Goal: Task Accomplishment & Management: Manage account settings

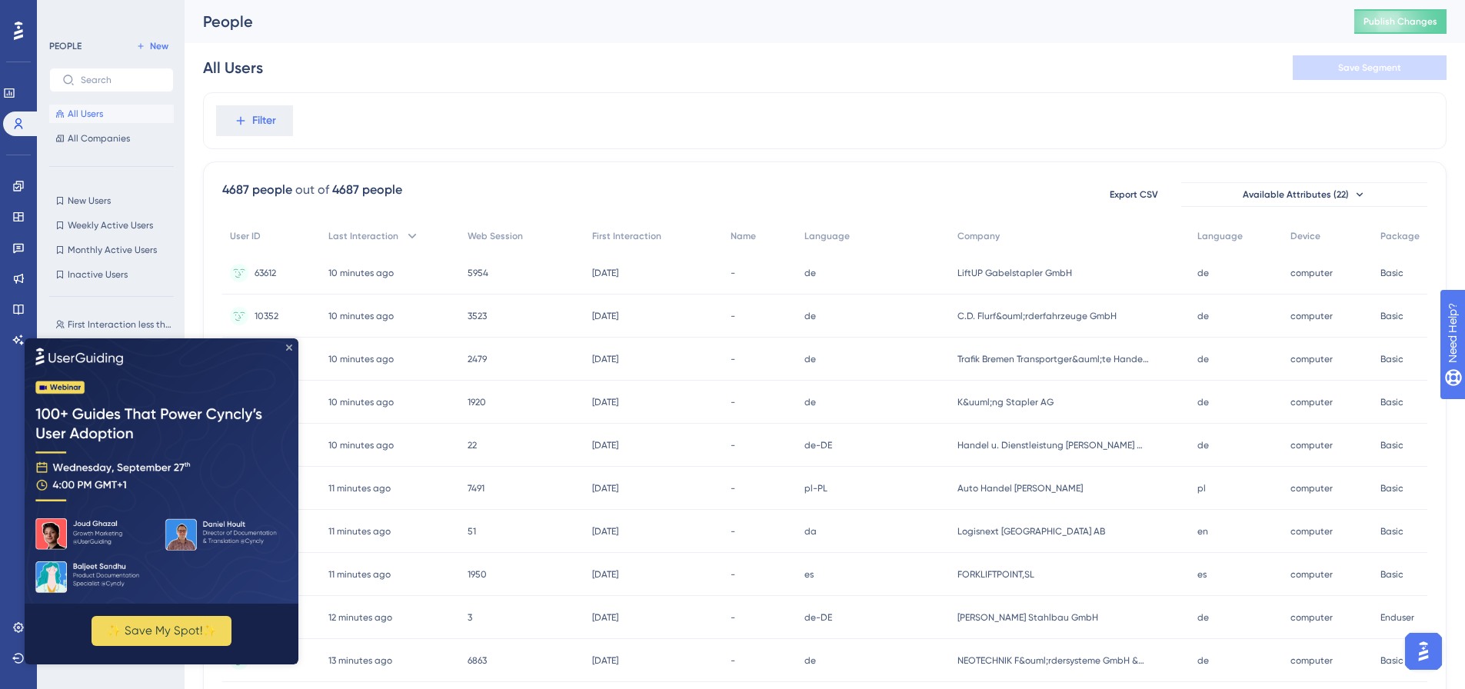
click at [289, 347] on icon "Close Preview" at bounding box center [289, 347] width 6 height 6
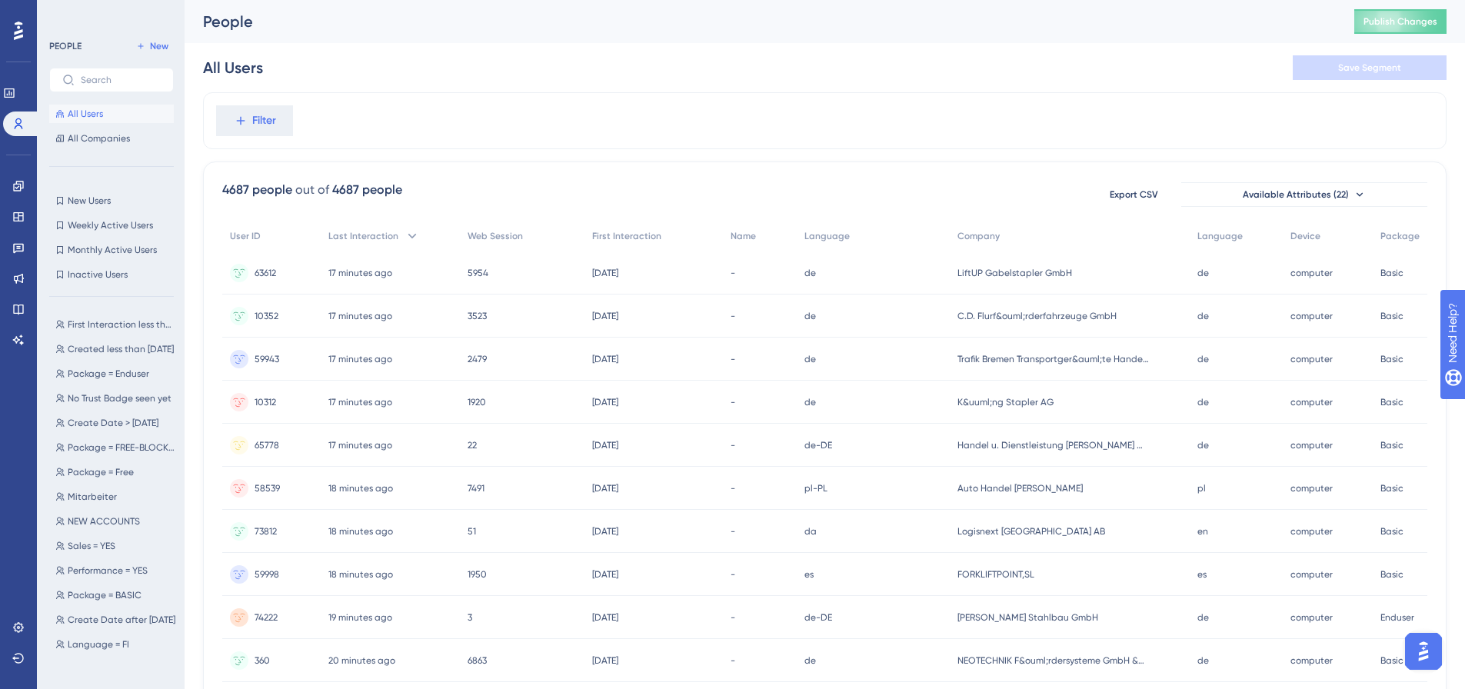
click at [1016, 104] on div "Filter" at bounding box center [824, 120] width 1243 height 57
click at [12, 219] on link at bounding box center [18, 217] width 12 height 25
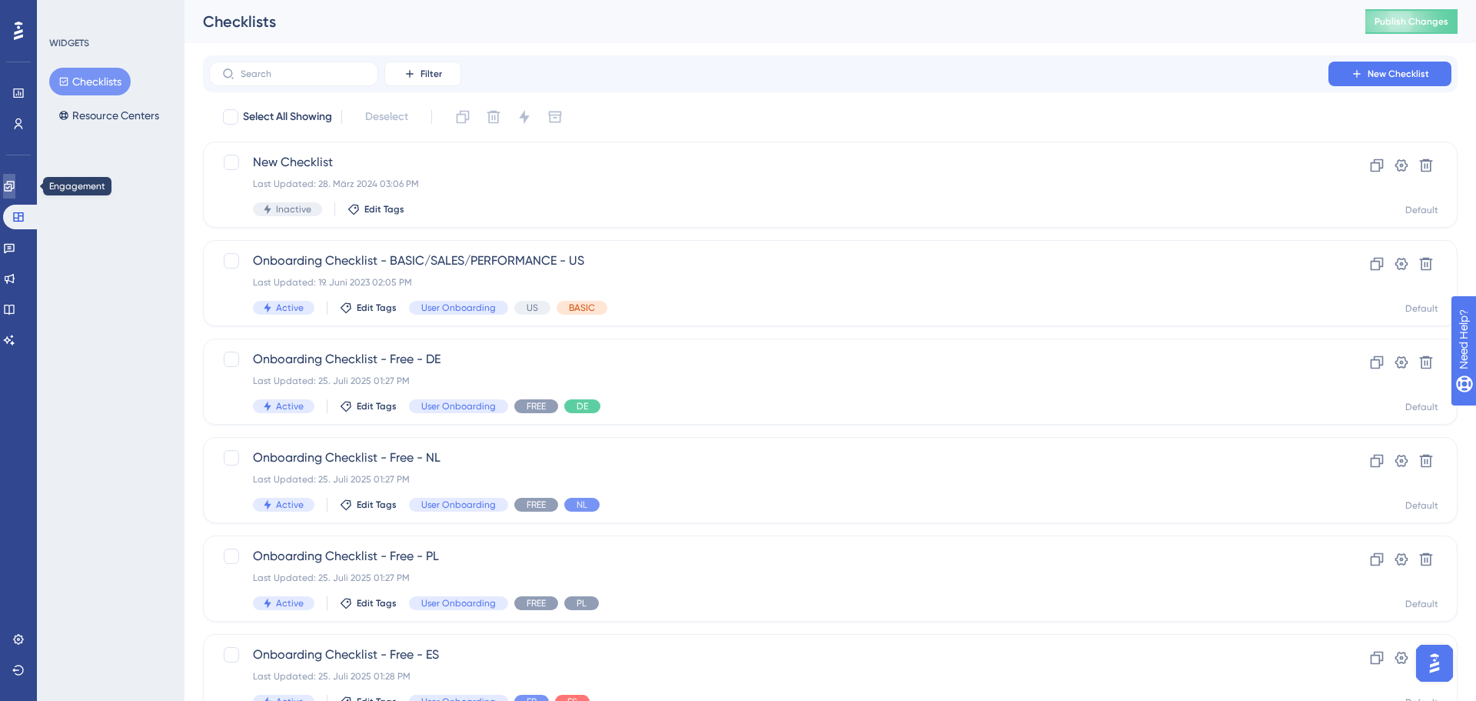
click at [12, 194] on link at bounding box center [9, 186] width 12 height 25
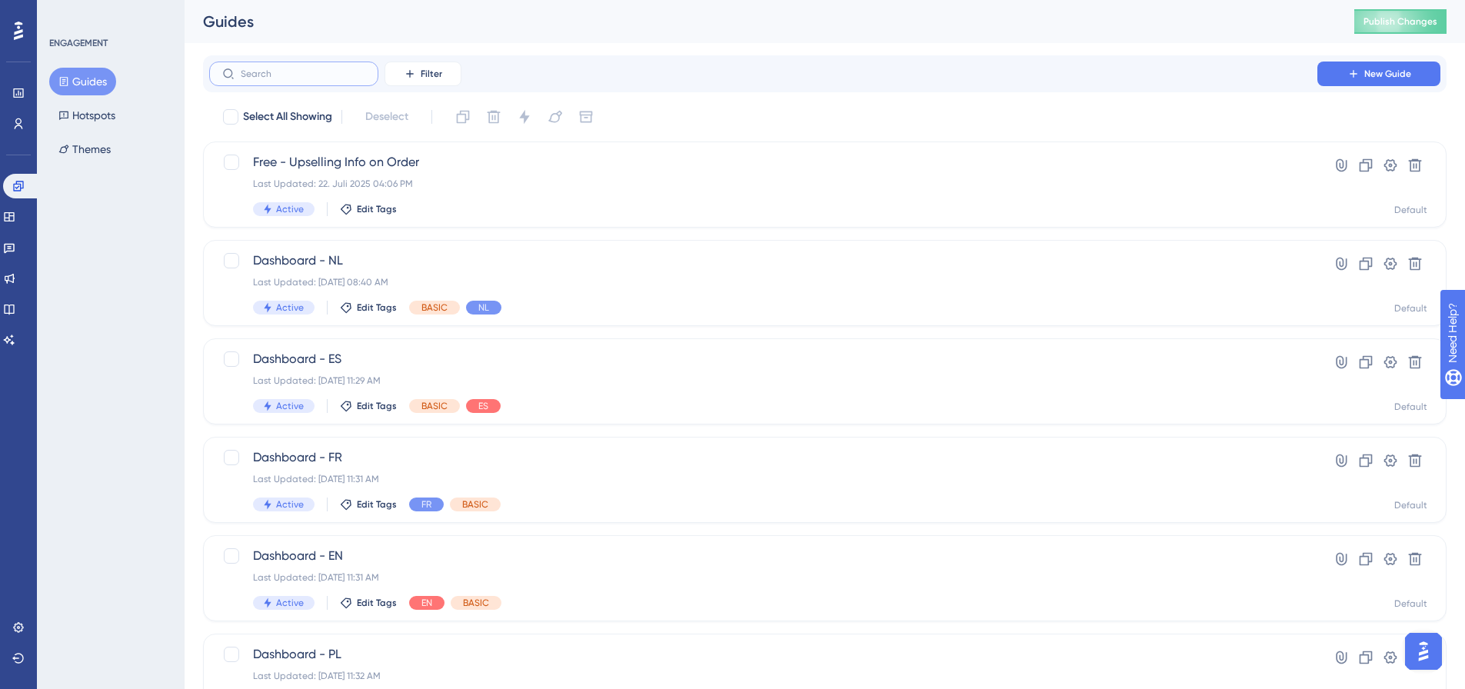
click at [288, 77] on input "text" at bounding box center [303, 73] width 125 height 11
click at [591, 46] on div "Performance Users Engagement Widgets Feedback Product Updates Knowledge Base AI…" at bounding box center [825, 584] width 1280 height 1169
click at [258, 58] on div "Filter New Guide" at bounding box center [824, 73] width 1243 height 37
click at [268, 68] on input "text" at bounding box center [303, 73] width 125 height 11
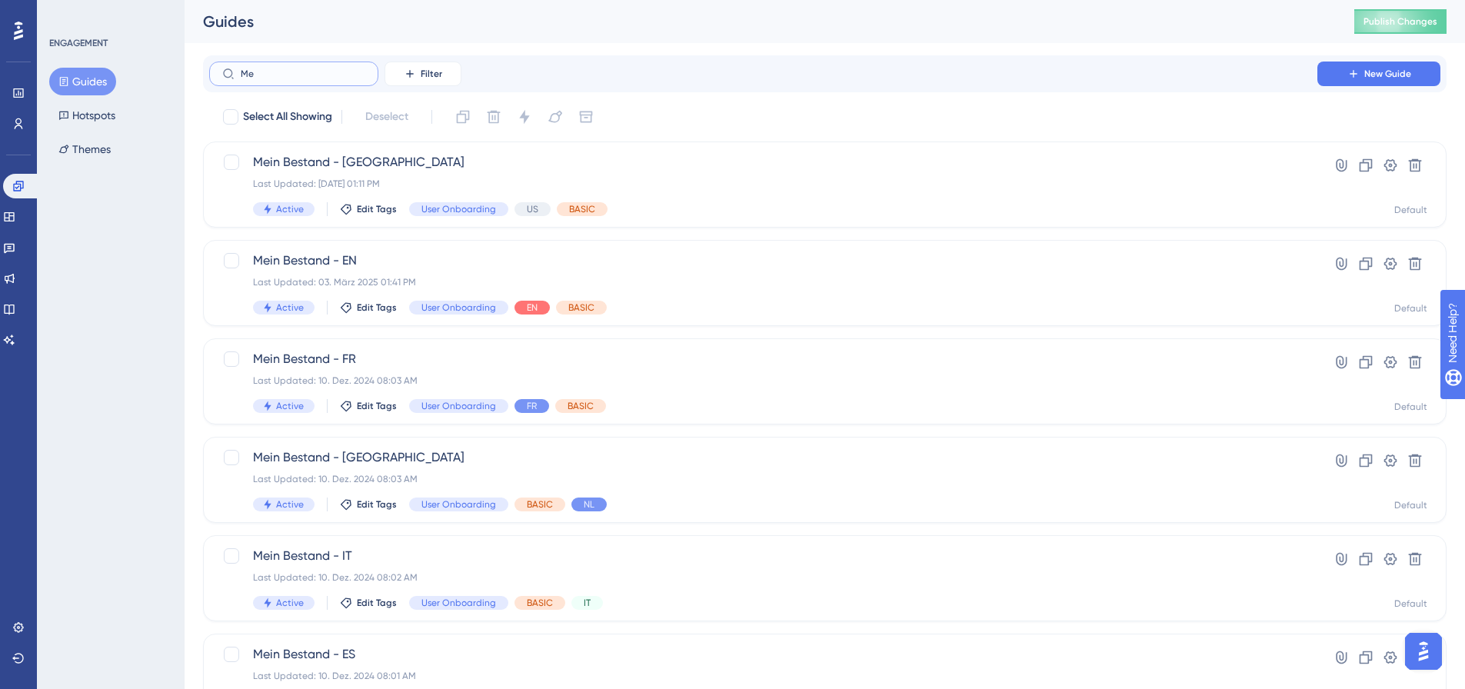
type input "M"
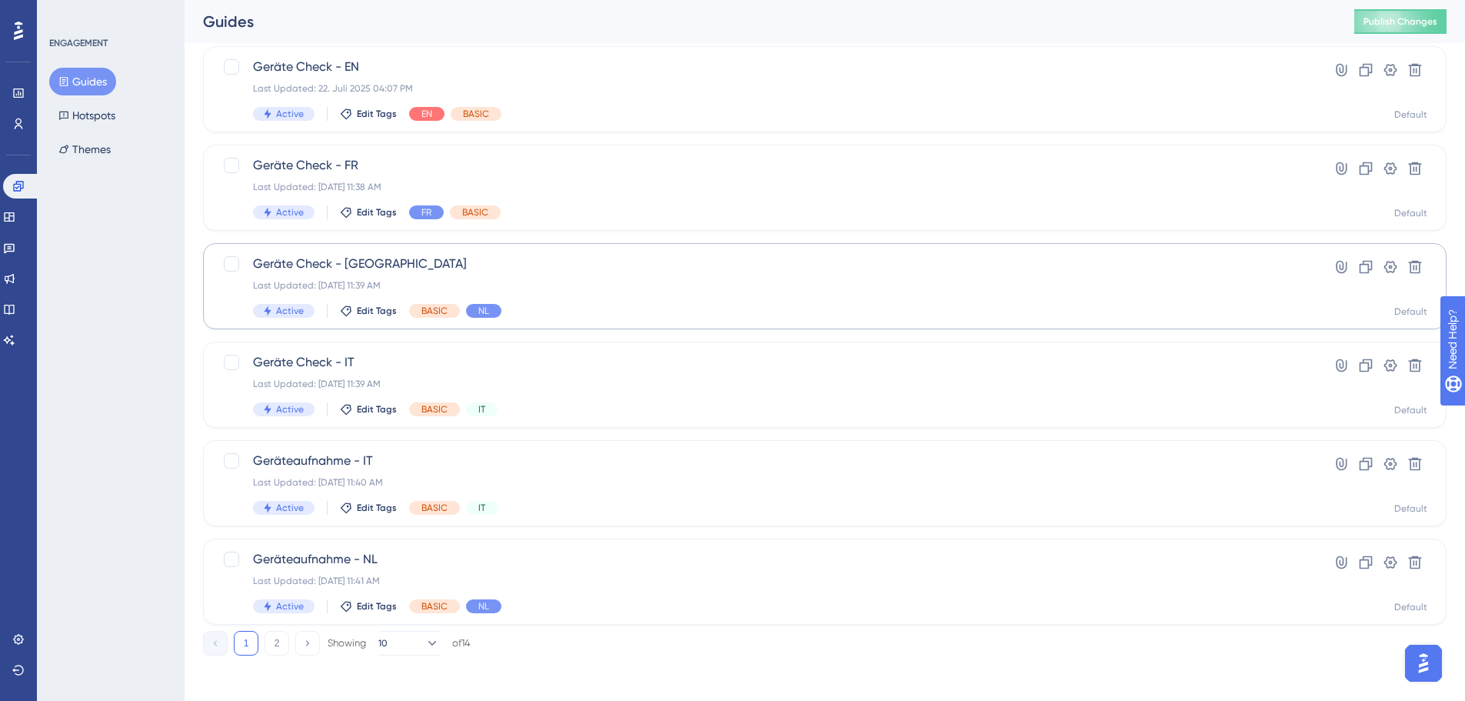
scroll to position [493, 0]
type input "Geräte"
click at [278, 643] on button "2" at bounding box center [277, 639] width 25 height 25
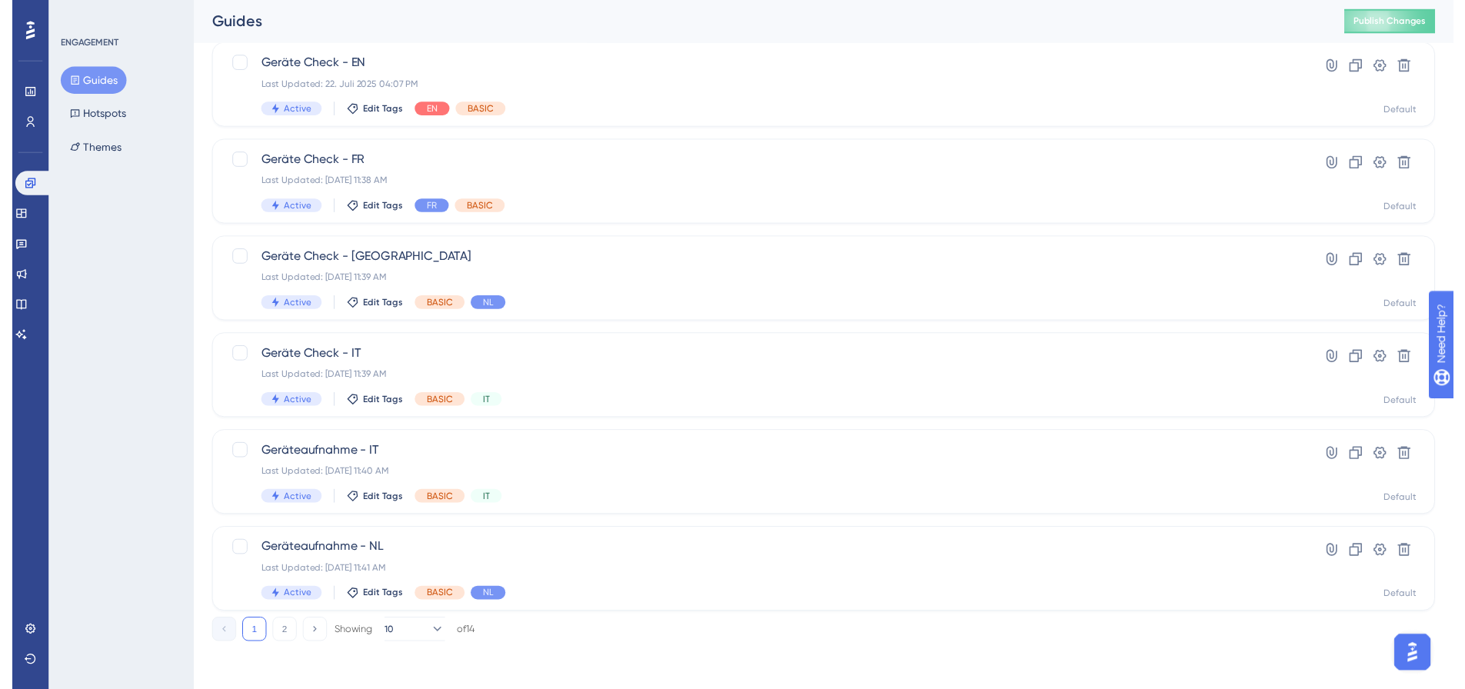
scroll to position [0, 0]
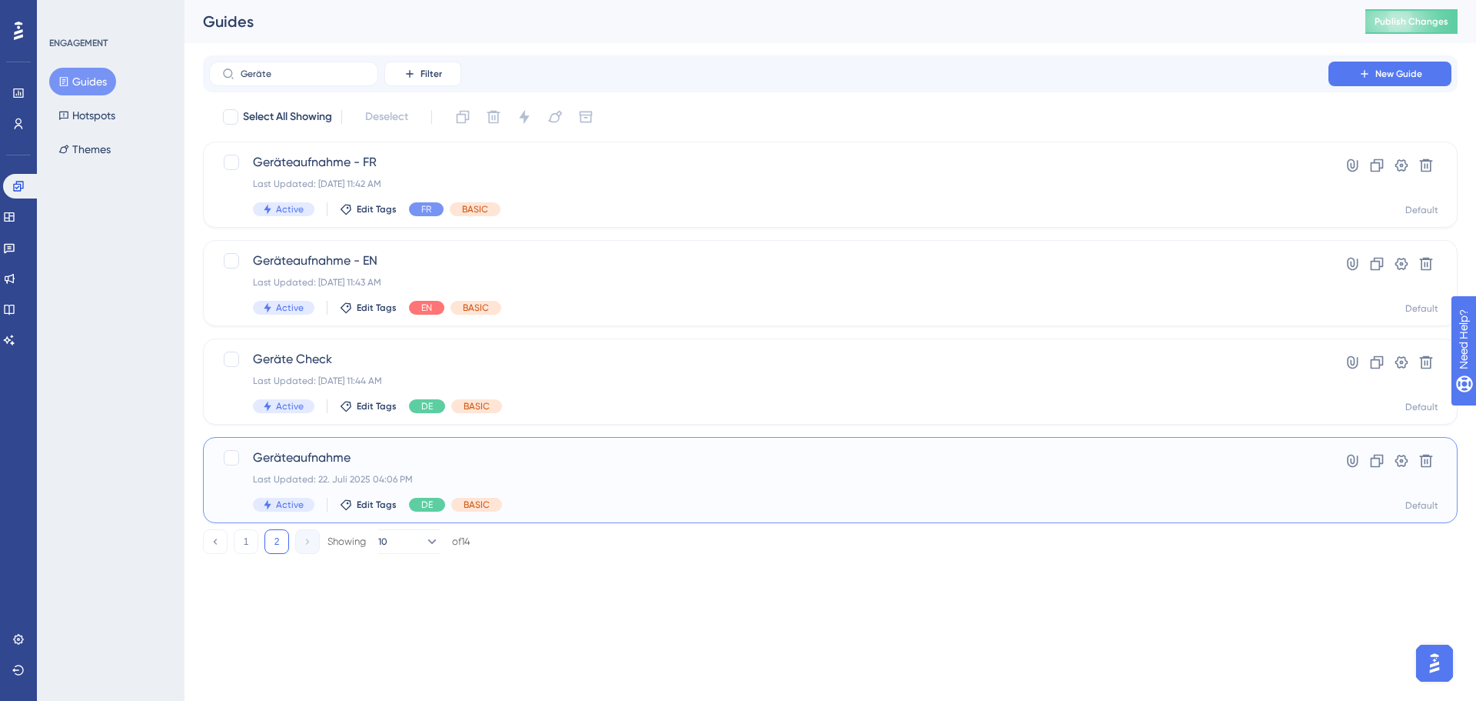
click at [573, 475] on div "Last Updated: 22. Juli 2025 04:06 PM" at bounding box center [769, 479] width 1032 height 12
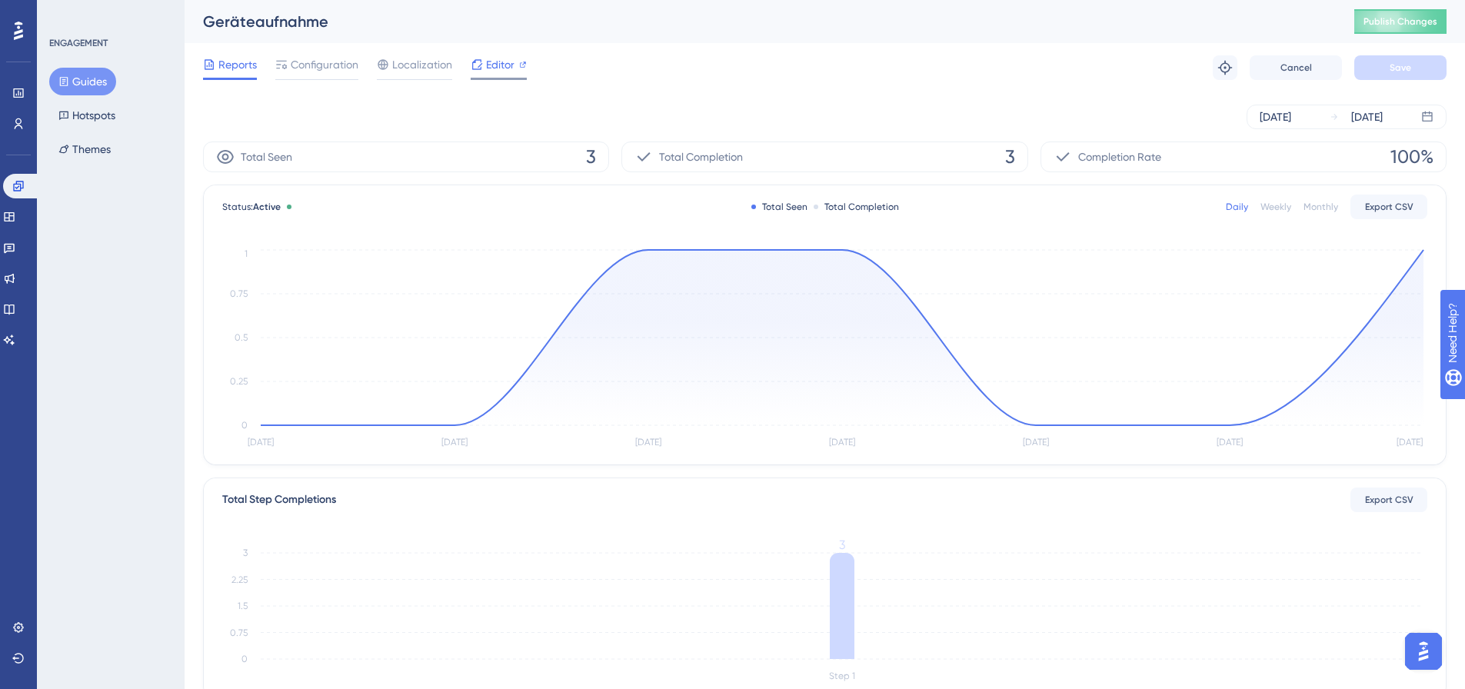
click at [491, 70] on span "Editor" at bounding box center [500, 64] width 28 height 18
click at [78, 78] on button "Guides" at bounding box center [82, 82] width 67 height 28
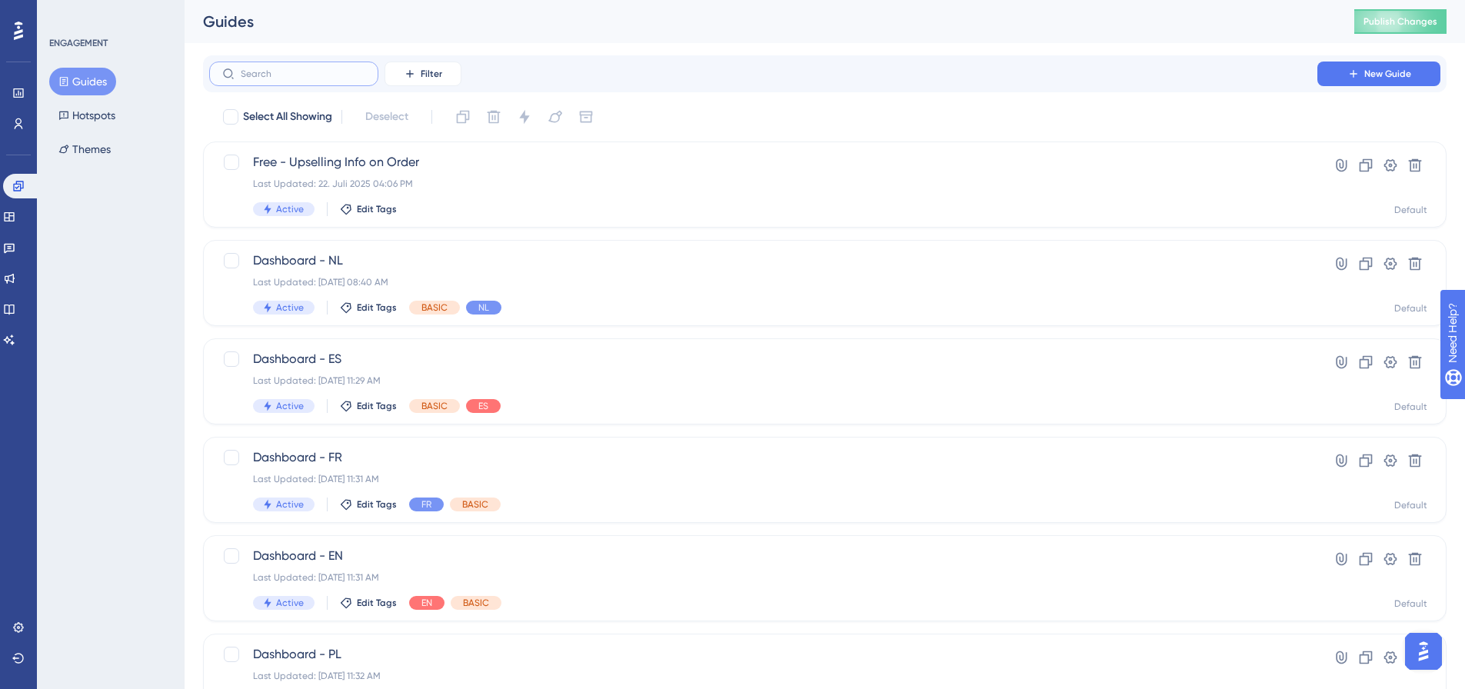
click at [302, 74] on input "text" at bounding box center [303, 73] width 125 height 11
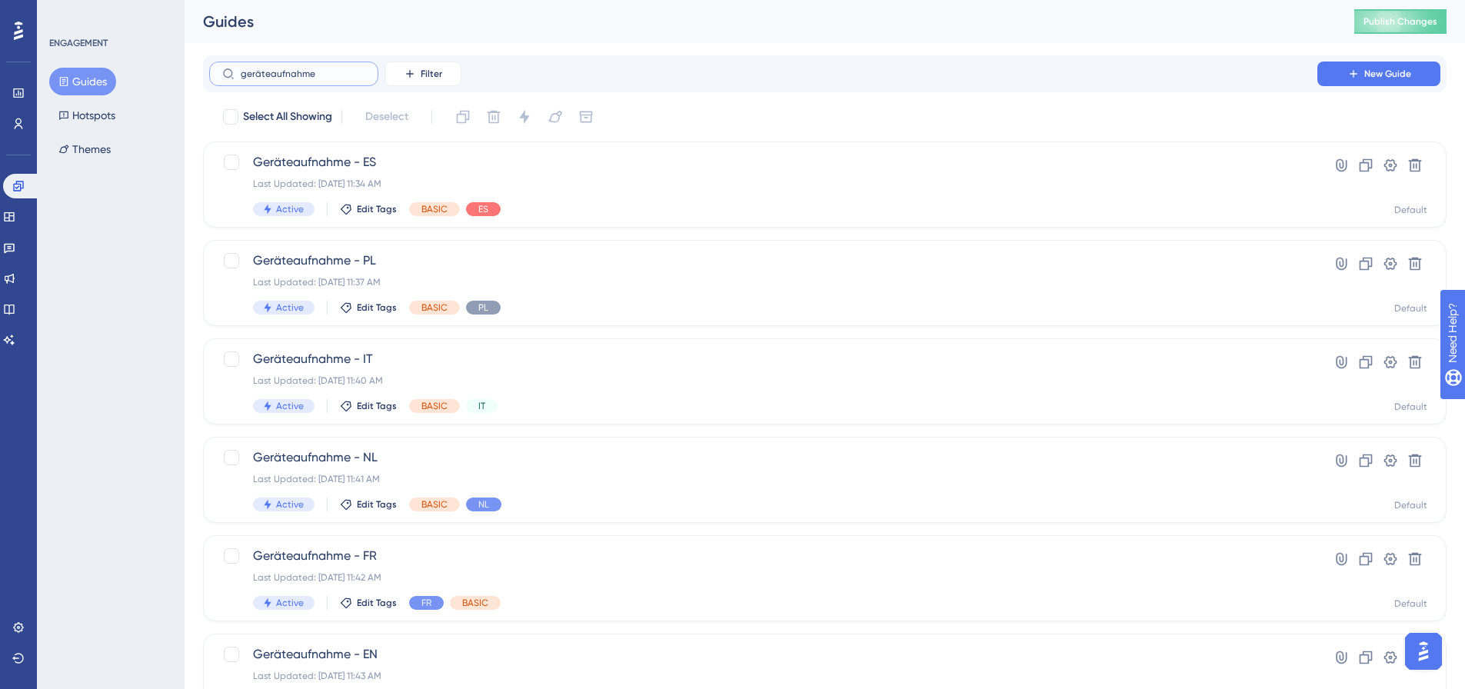
type input "geräteaufnahme"
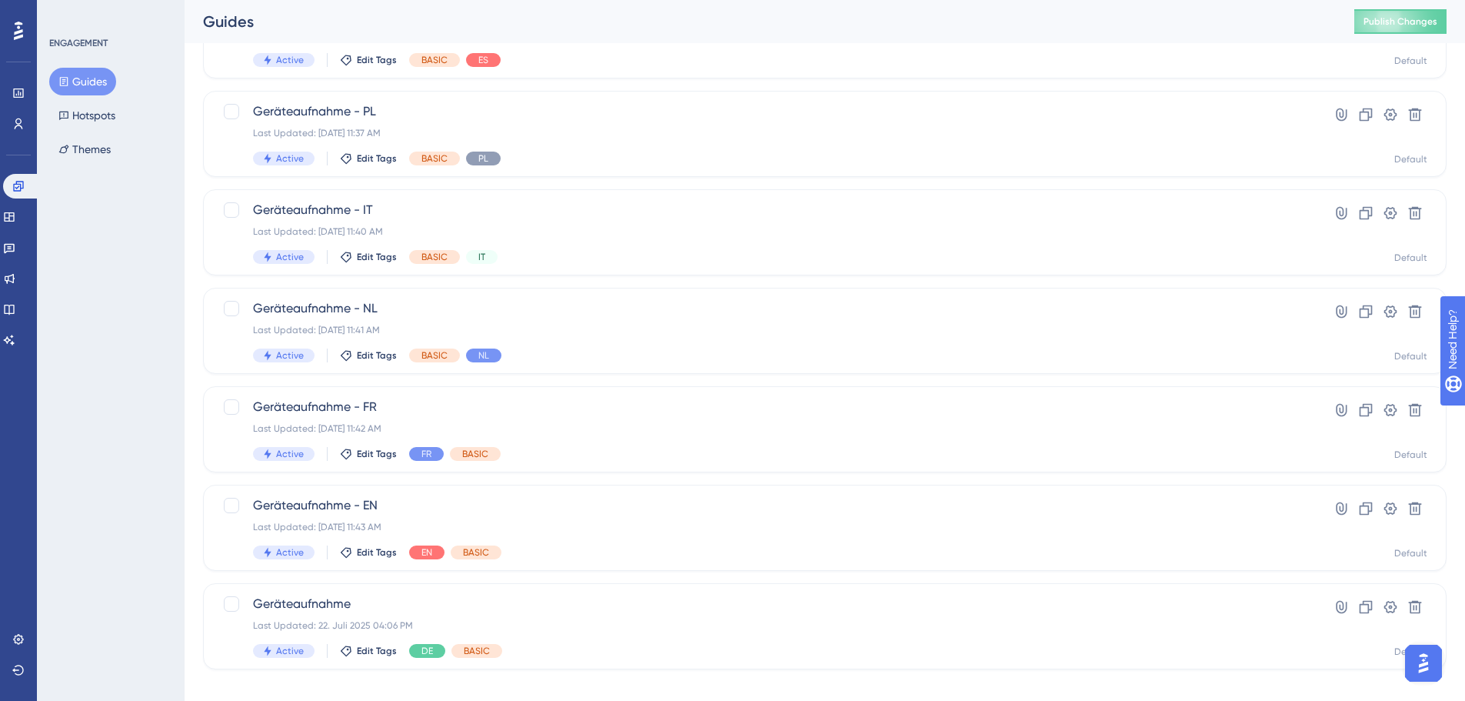
scroll to position [167, 0]
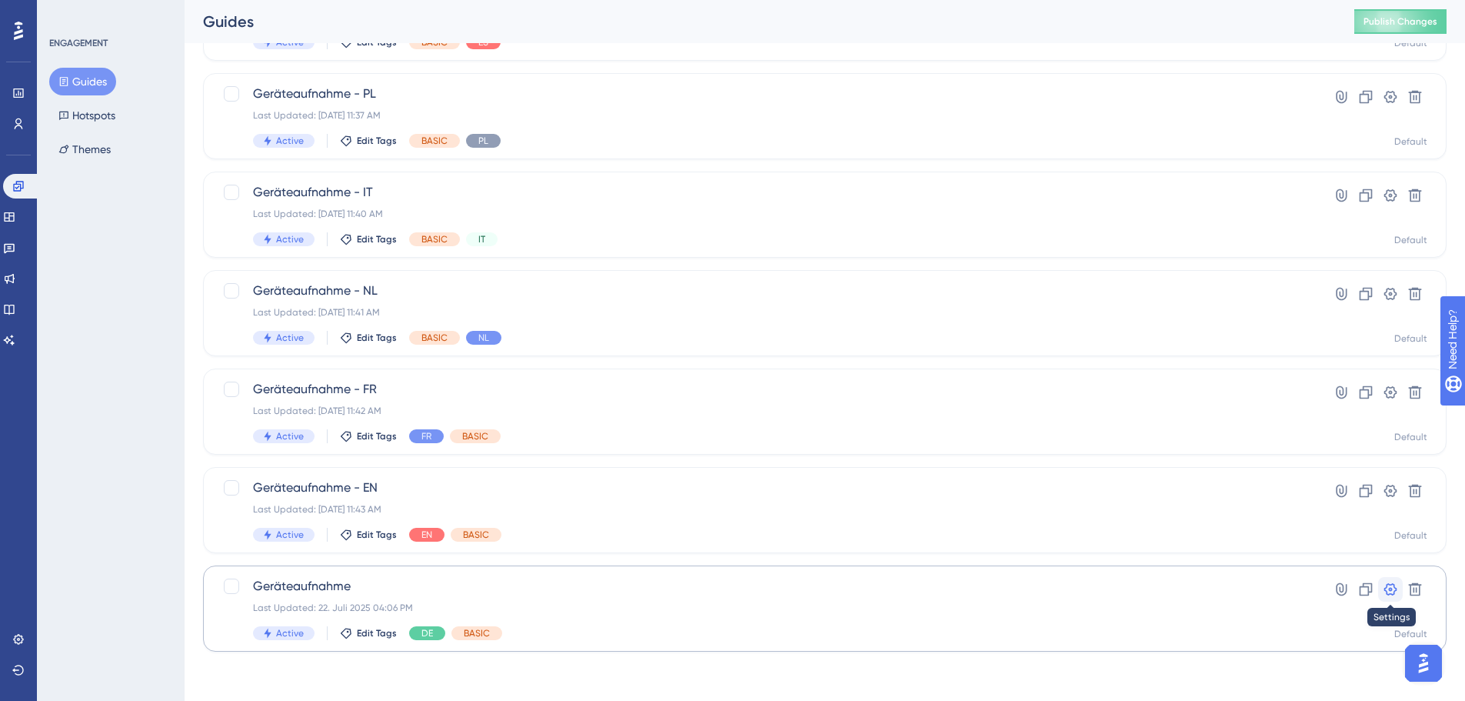
click at [1396, 581] on icon at bounding box center [1390, 588] width 15 height 15
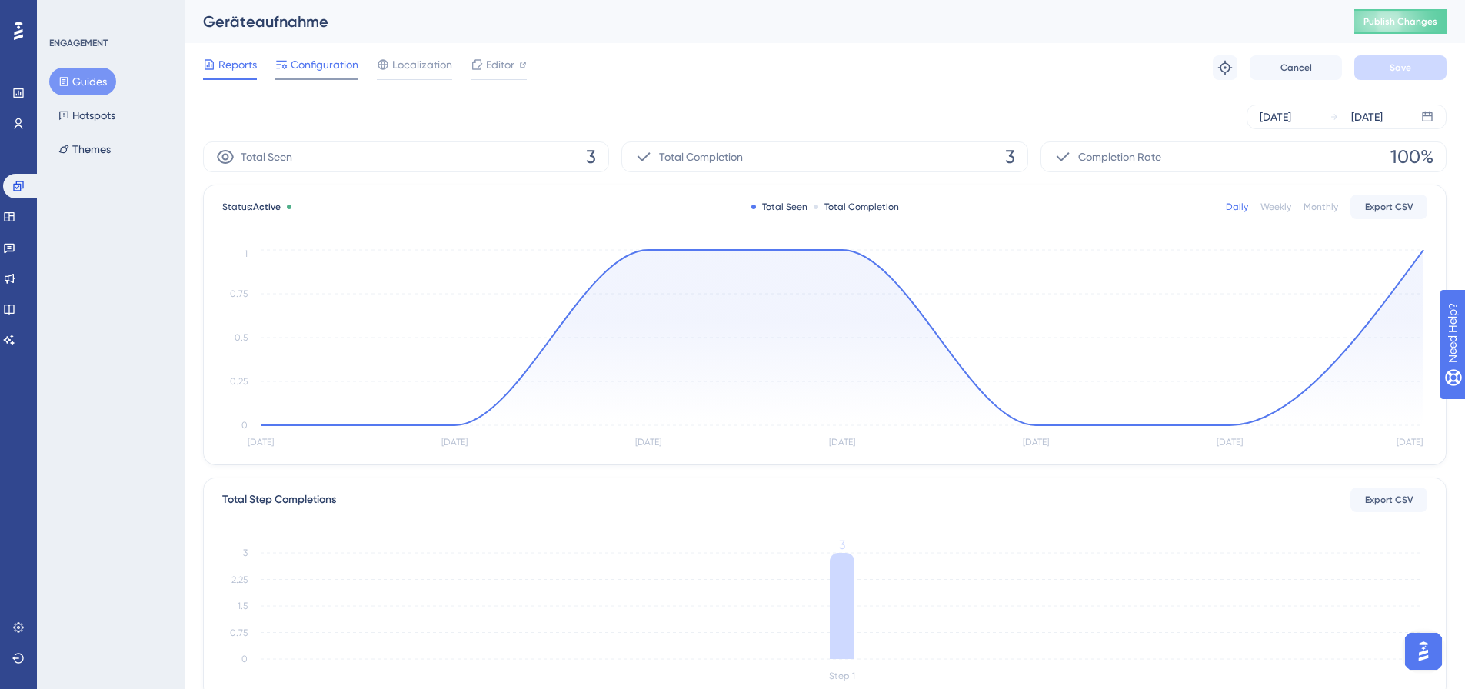
click at [309, 55] on span "Configuration" at bounding box center [325, 64] width 68 height 18
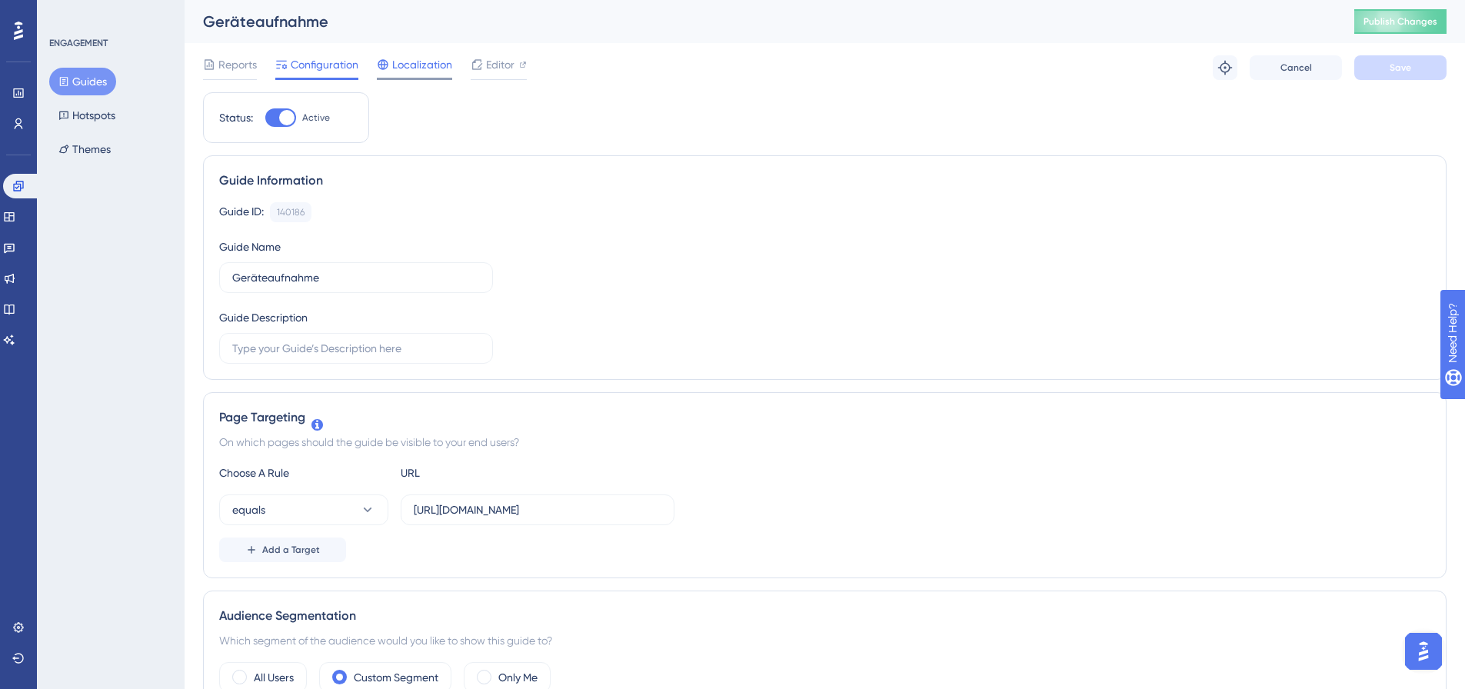
click at [387, 66] on icon at bounding box center [383, 64] width 12 height 12
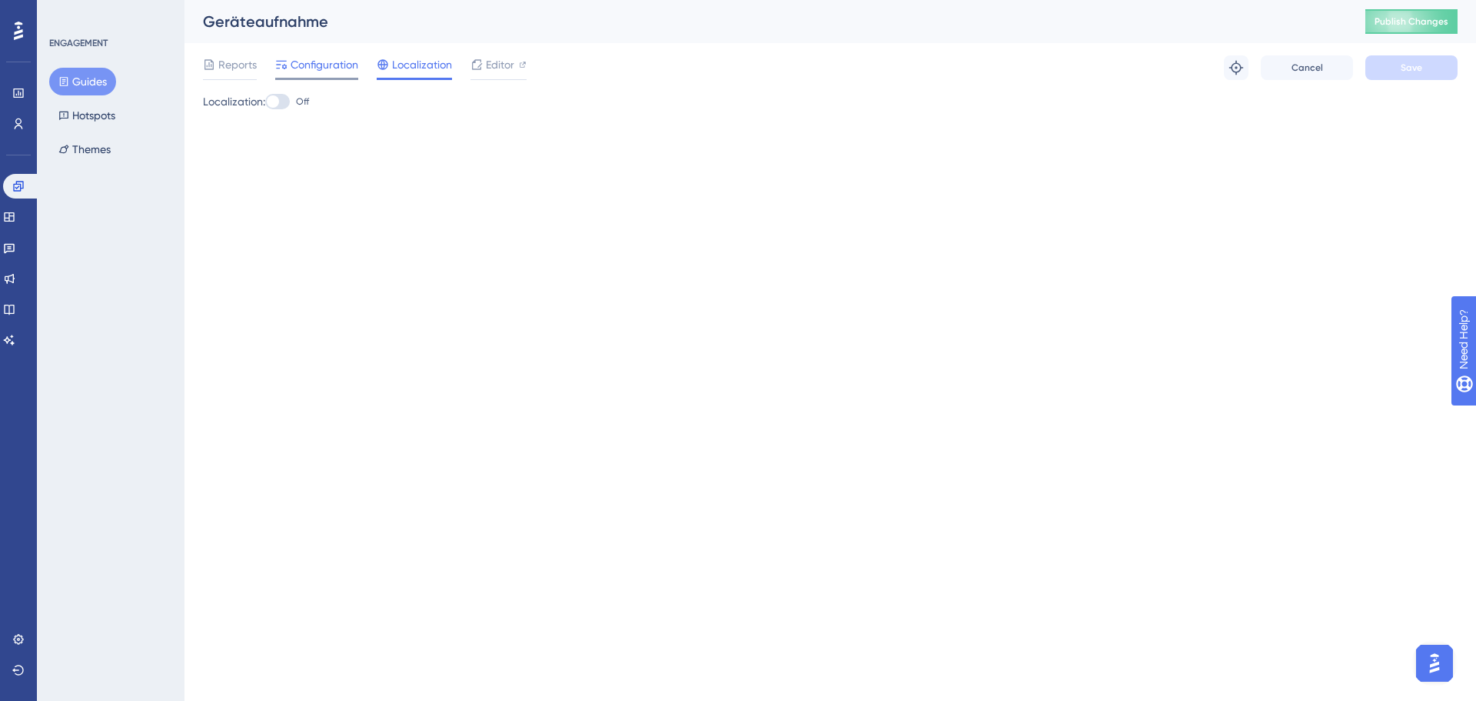
click at [309, 58] on span "Configuration" at bounding box center [325, 64] width 68 height 18
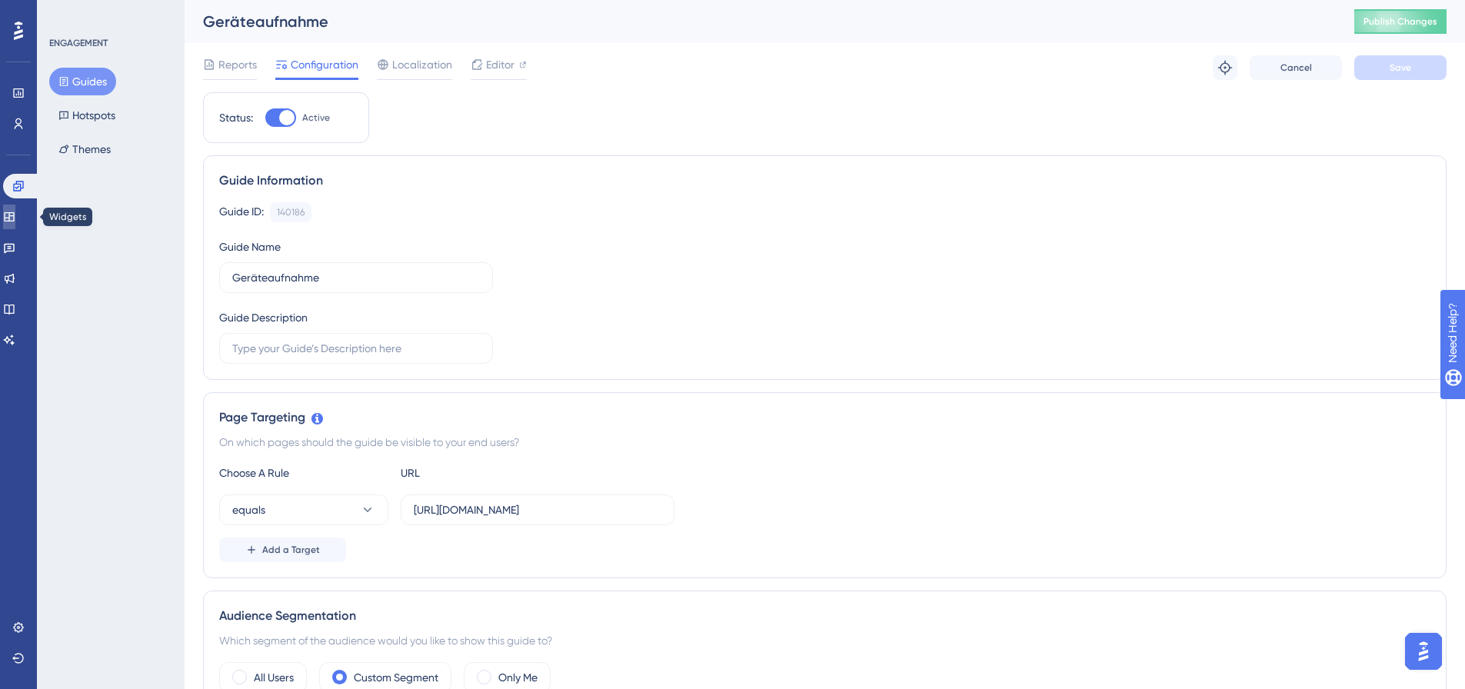
click at [15, 224] on link at bounding box center [9, 217] width 12 height 25
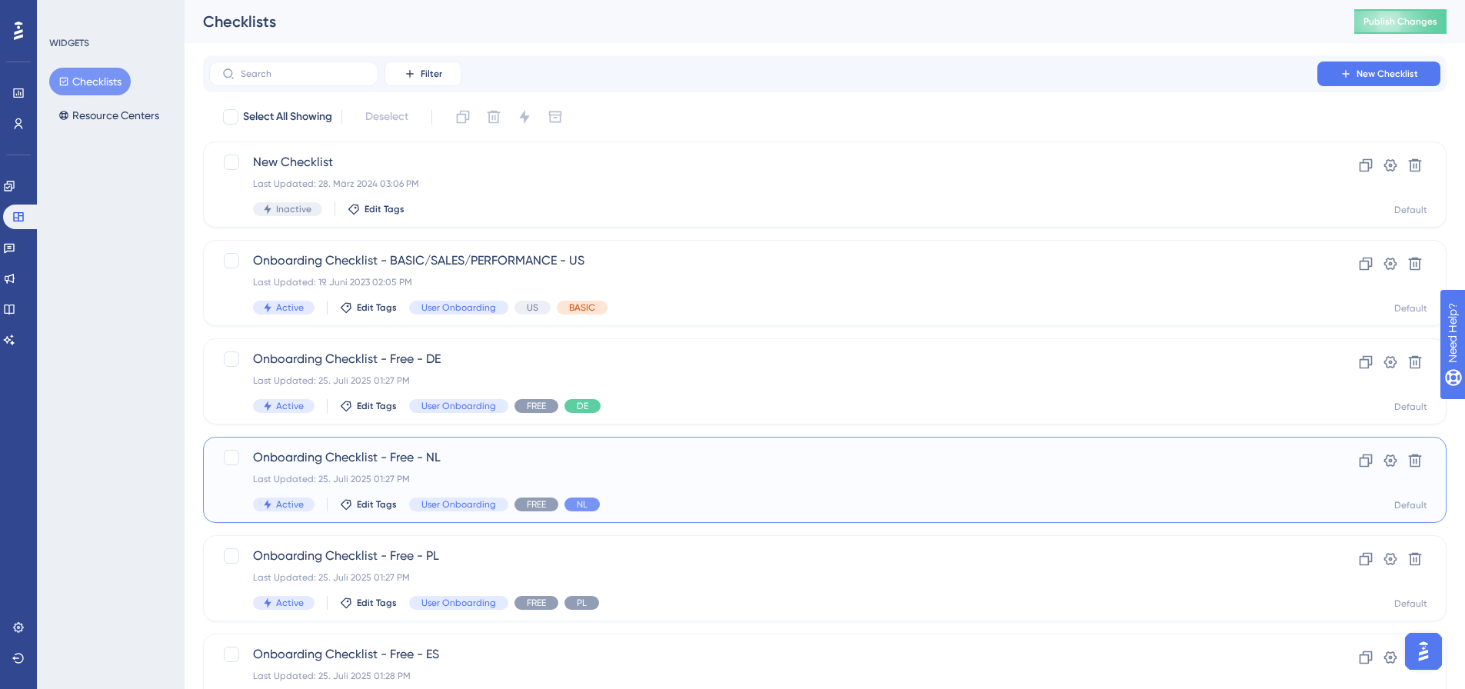
click at [438, 467] on div "Onboarding Checklist - Free - NL Last Updated: 25. Juli 2025 01:27 PM Active Ed…" at bounding box center [763, 479] width 1020 height 63
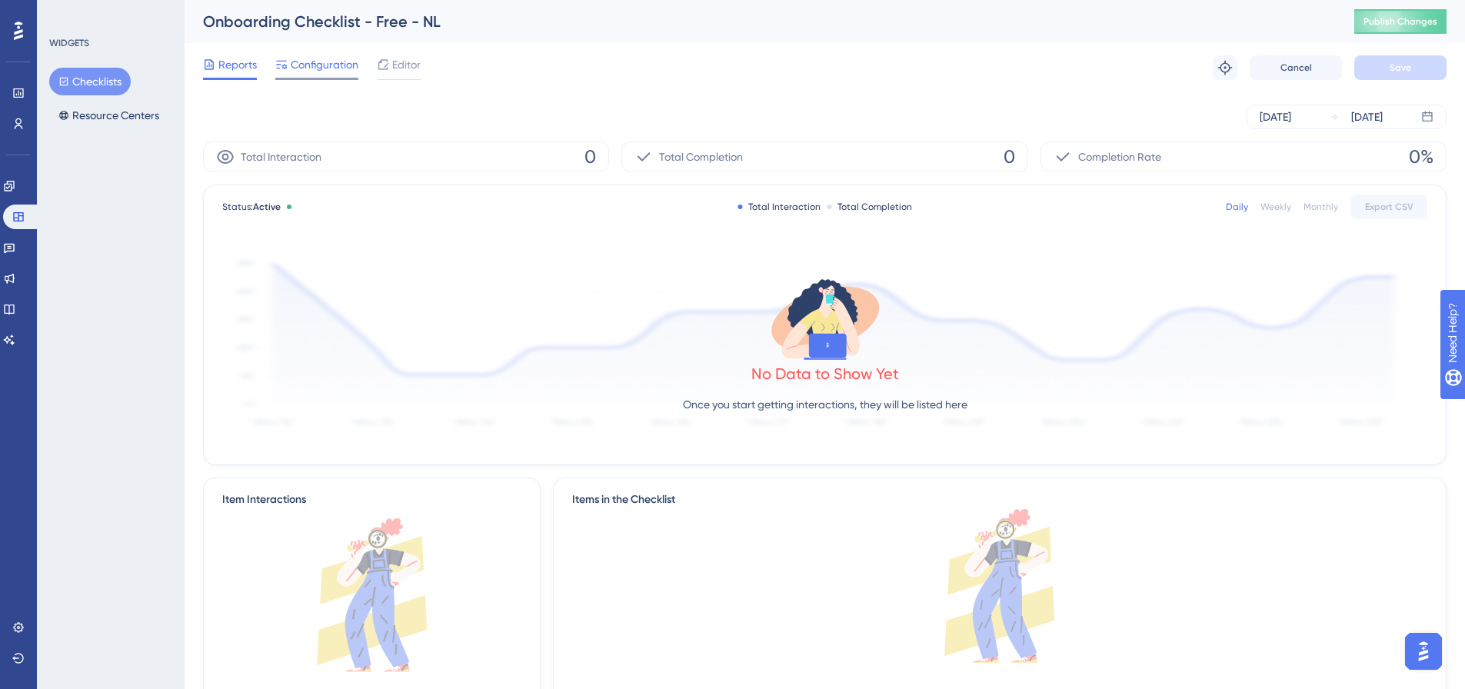
click at [328, 72] on span "Configuration" at bounding box center [325, 64] width 68 height 18
